Goal: Complete application form: Complete application form

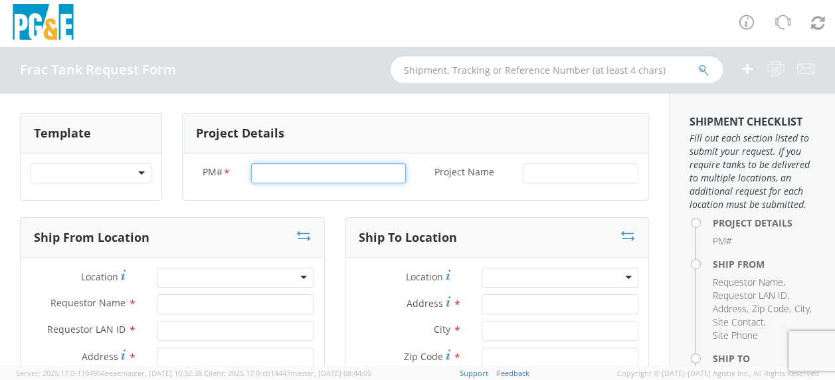
click at [272, 176] on input "PM# *" at bounding box center [328, 173] width 155 height 20
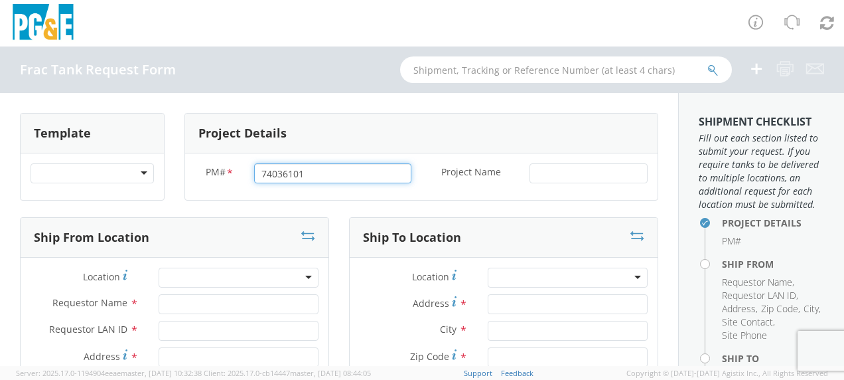
type input "74036101"
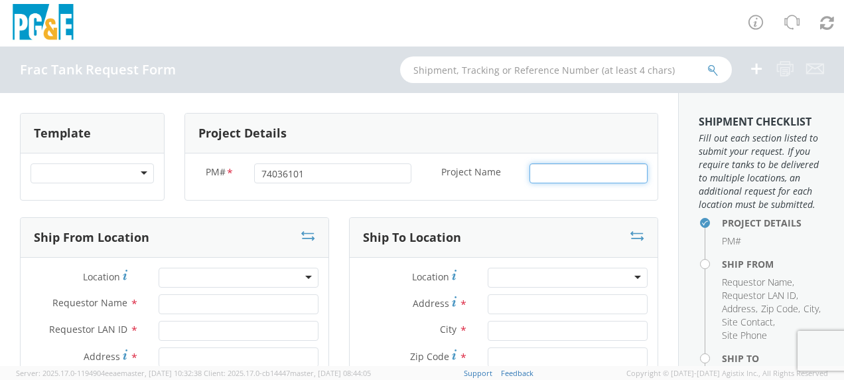
click at [564, 177] on input "Project Name *" at bounding box center [589, 173] width 118 height 20
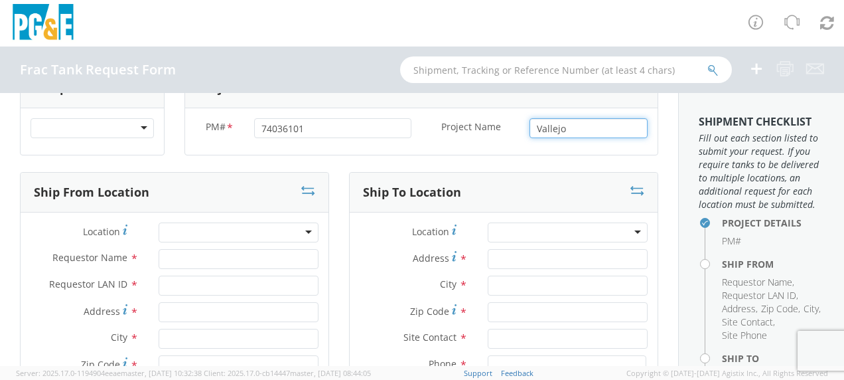
scroll to position [66, 0]
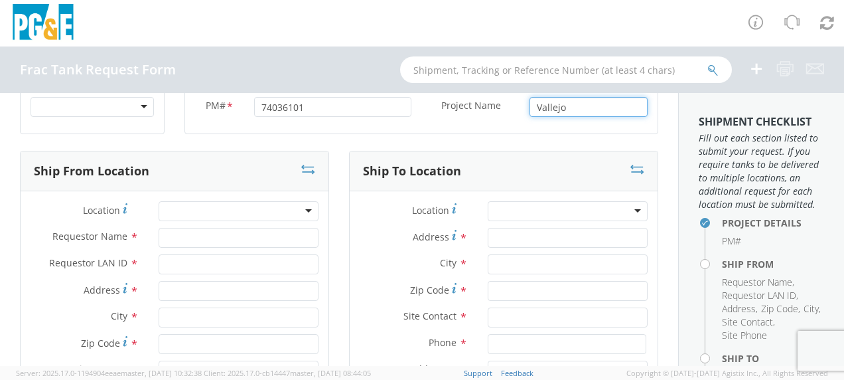
type input "Vallejo"
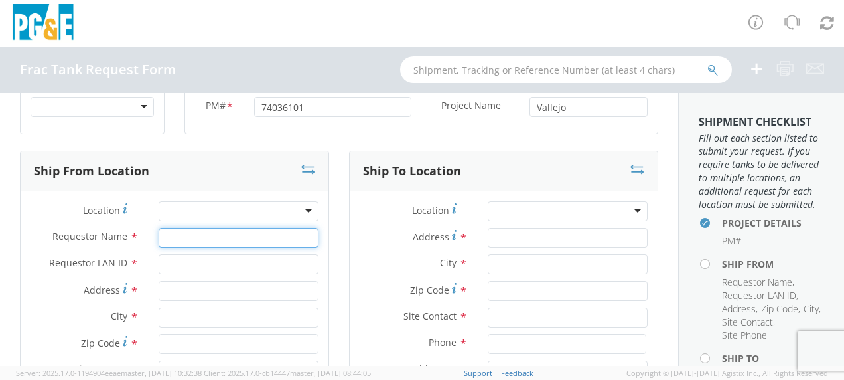
click at [196, 229] on input "Requestor Name *" at bounding box center [239, 238] width 160 height 20
type input "[PERSON_NAME]"
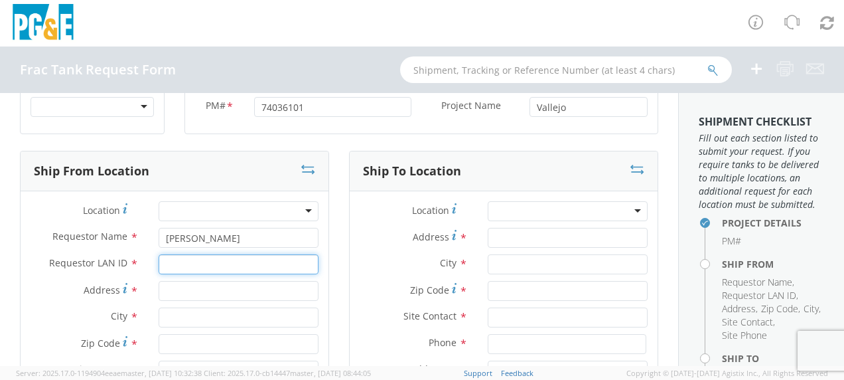
click at [183, 262] on input "Requestor LAN ID *" at bounding box center [239, 264] width 160 height 20
type input "tahj"
click at [174, 285] on input "Address *" at bounding box center [239, 291] width 160 height 20
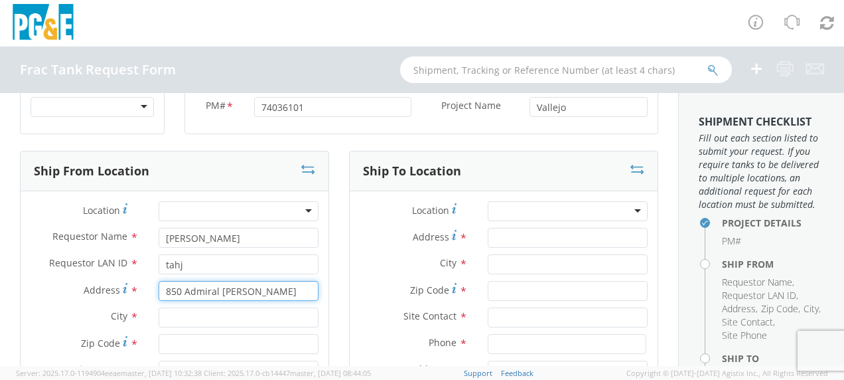
type input "850 Admiral [PERSON_NAME]"
click at [204, 326] on input "text" at bounding box center [239, 317] width 160 height 20
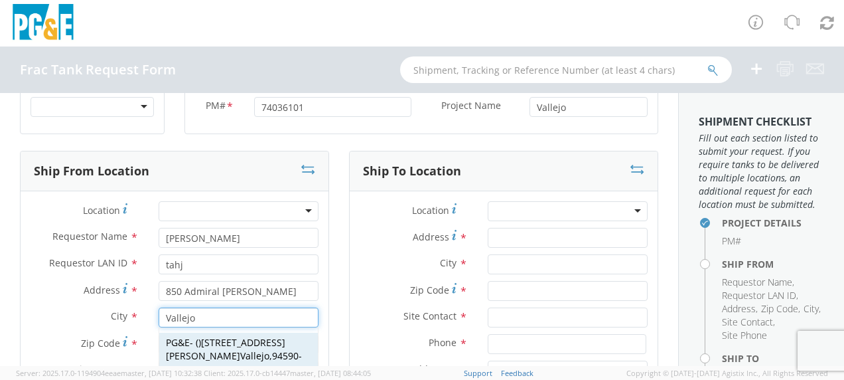
scroll to position [133, 0]
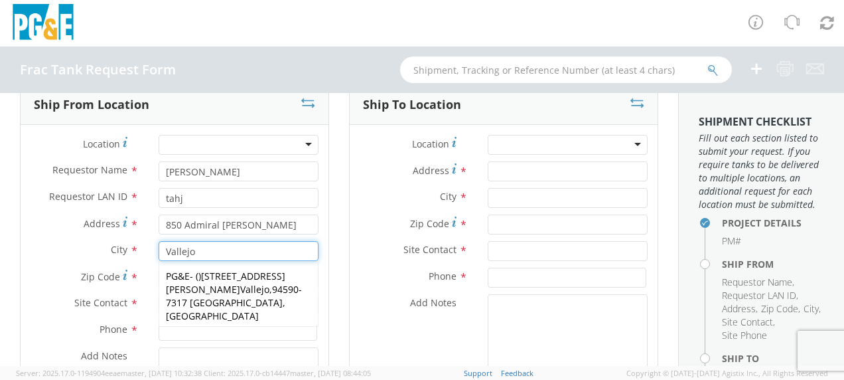
type input "Vallejo"
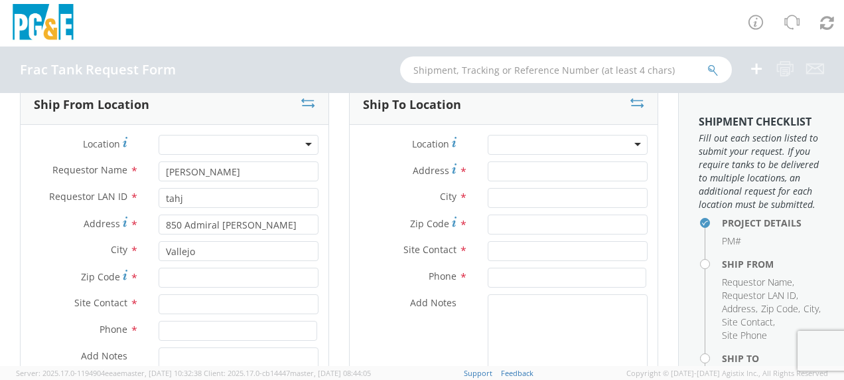
click at [118, 275] on span "Zip Code" at bounding box center [100, 276] width 39 height 13
click at [159, 275] on input "Zip Code *" at bounding box center [239, 278] width 160 height 20
type input "94590"
click at [183, 301] on input "text" at bounding box center [239, 304] width 160 height 20
type input "[PERSON_NAME]"
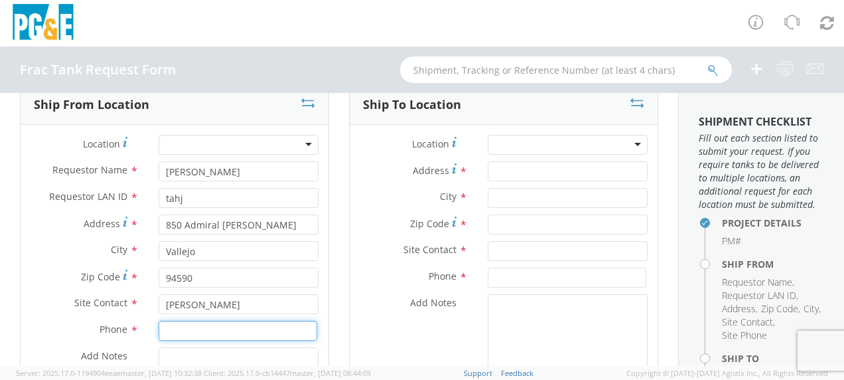
click at [208, 336] on input at bounding box center [238, 331] width 159 height 20
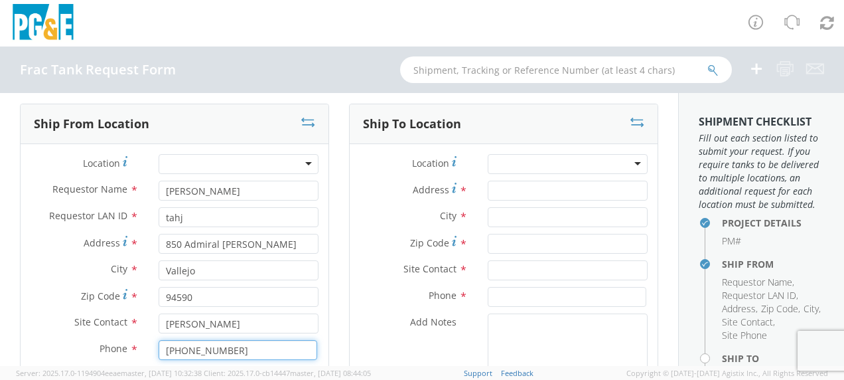
scroll to position [66, 0]
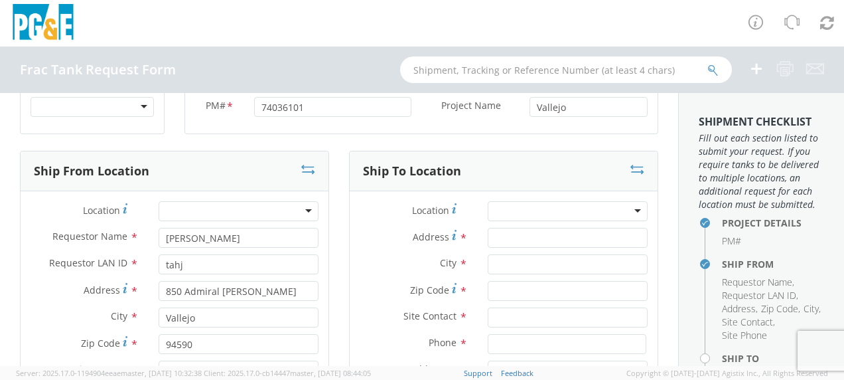
type input "[PHONE_NUMBER]"
click at [506, 242] on input "Address *" at bounding box center [568, 238] width 160 height 20
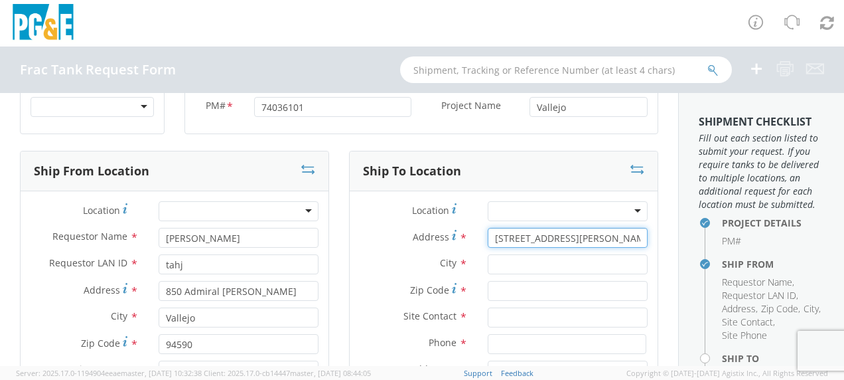
type input "[STREET_ADDRESS][PERSON_NAME]"
click at [507, 260] on input "text" at bounding box center [568, 264] width 160 height 20
type input "Gustine"
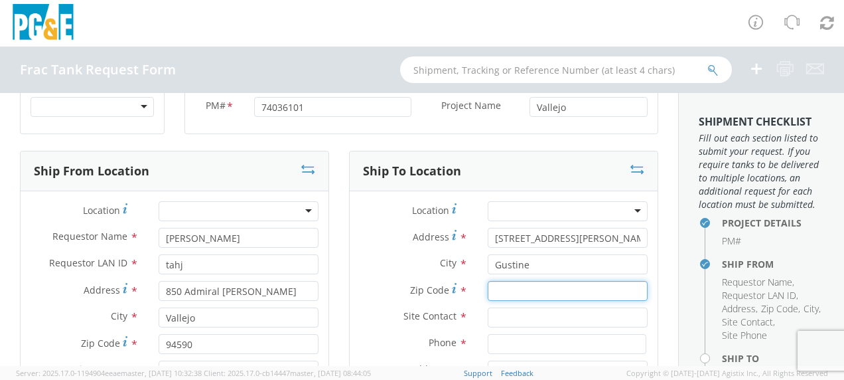
click at [498, 283] on input "Zip Code *" at bounding box center [568, 291] width 160 height 20
type input "95332"
drag, startPoint x: 502, startPoint y: 317, endPoint x: 508, endPoint y: 311, distance: 8.4
click at [505, 313] on input "text" at bounding box center [568, 317] width 160 height 20
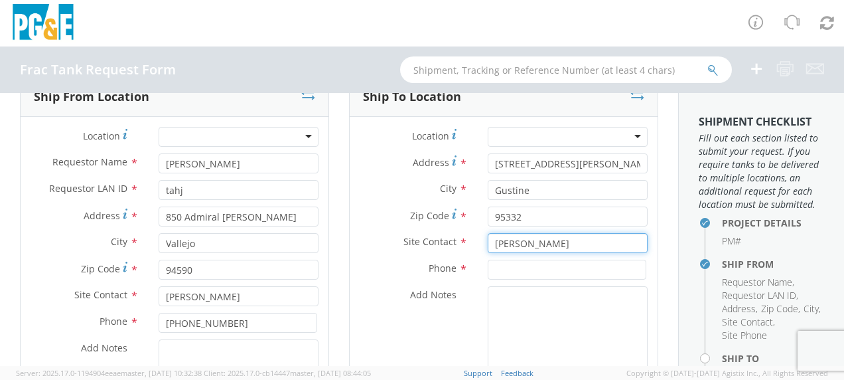
scroll to position [199, 0]
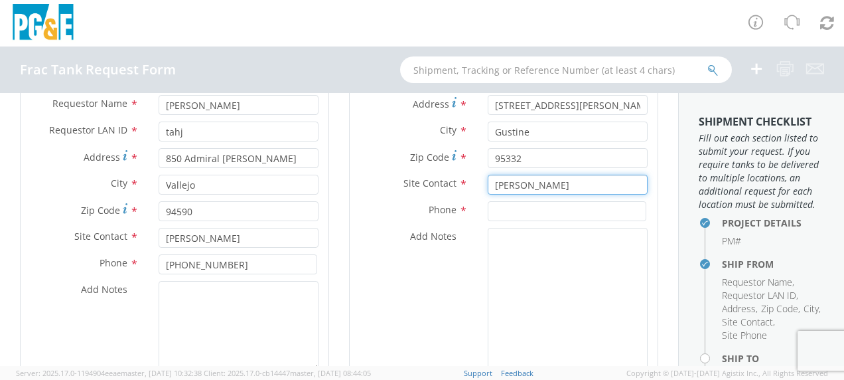
type input "[PERSON_NAME]"
click at [518, 212] on input at bounding box center [567, 211] width 159 height 20
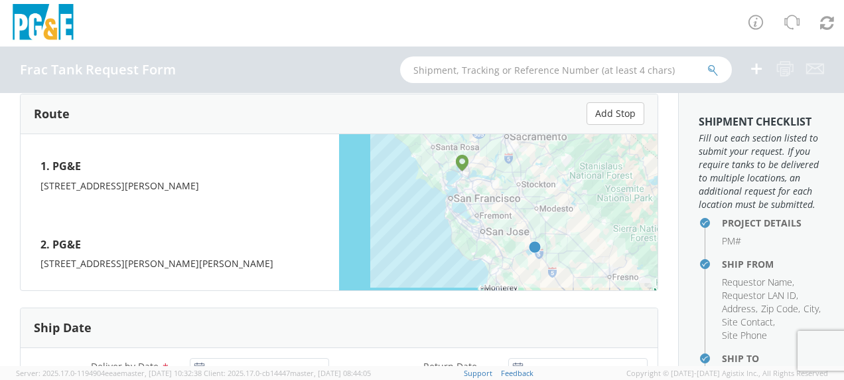
scroll to position [664, 0]
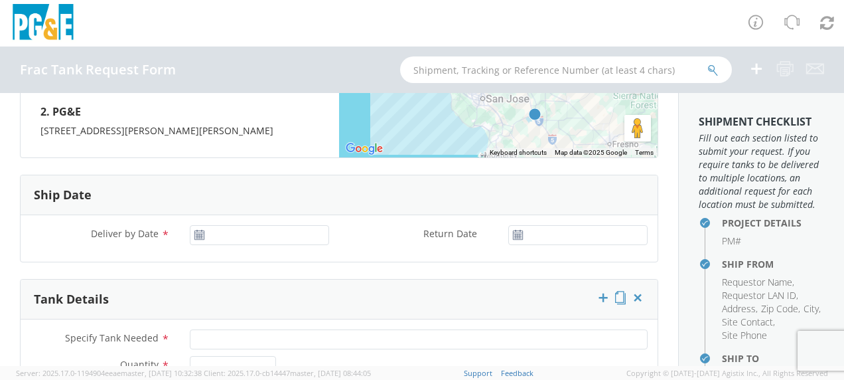
type input "[PHONE_NUMBER]"
click at [253, 234] on input "[DATE]" at bounding box center [259, 235] width 139 height 20
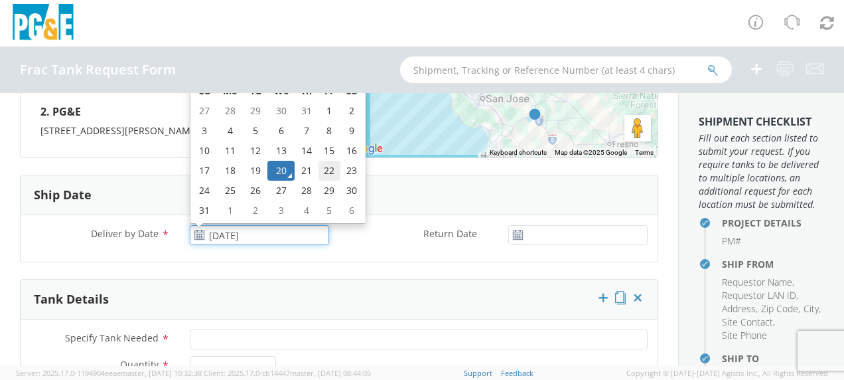
click at [328, 169] on td "22" at bounding box center [330, 171] width 23 height 20
type input "[DATE]"
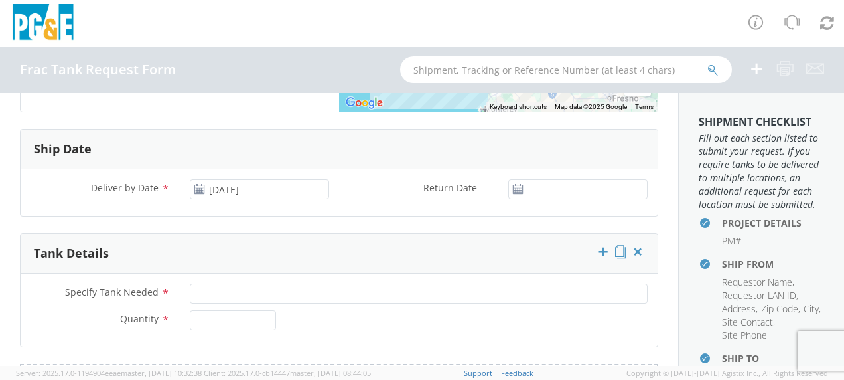
scroll to position [730, 0]
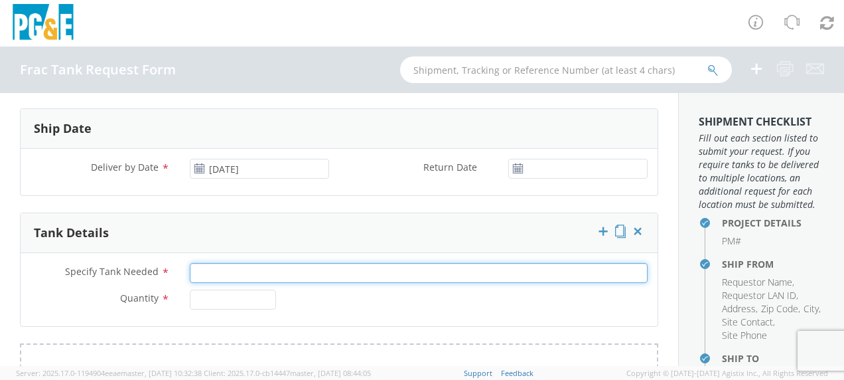
click at [211, 267] on input "Specify Tank Needed *" at bounding box center [419, 273] width 458 height 20
type input "20K Single Wall"
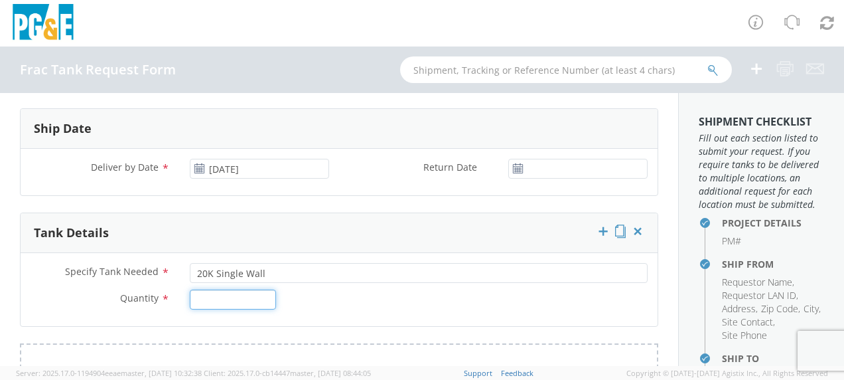
click at [212, 295] on input "Quantity *" at bounding box center [233, 299] width 86 height 20
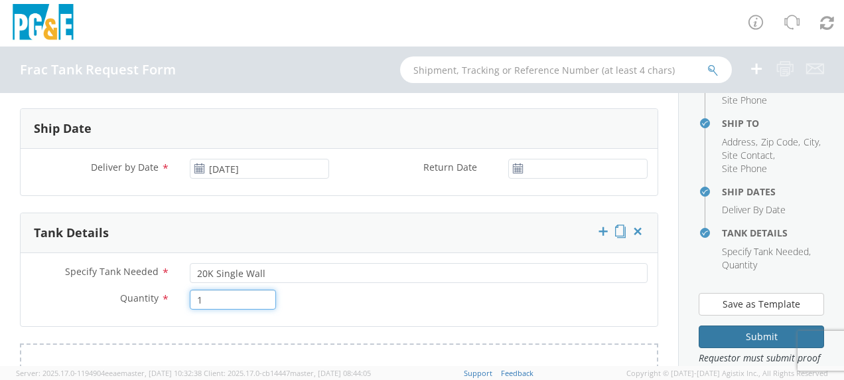
scroll to position [332, 0]
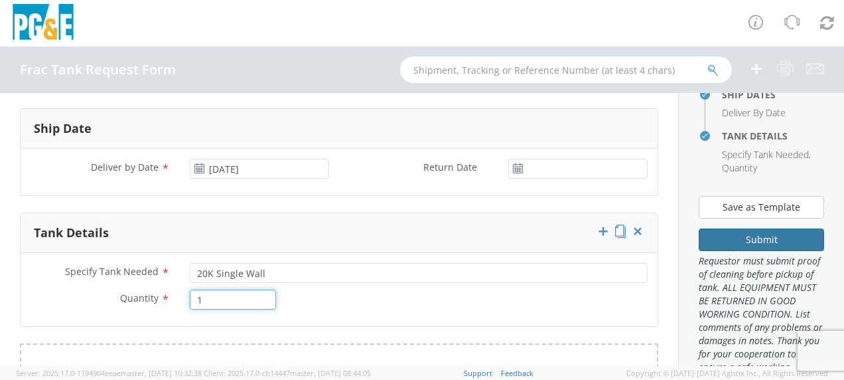
type input "1"
click at [771, 251] on button "Submit" at bounding box center [761, 239] width 125 height 23
